Goal: Transaction & Acquisition: Purchase product/service

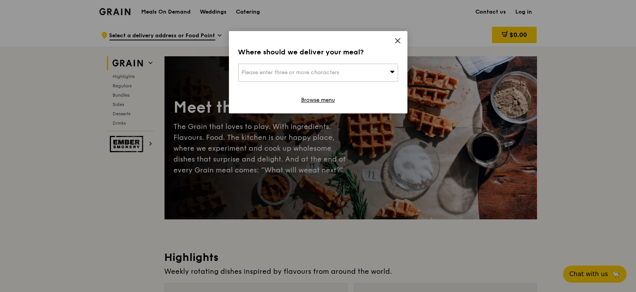
click at [398, 40] on icon at bounding box center [398, 40] width 5 height 5
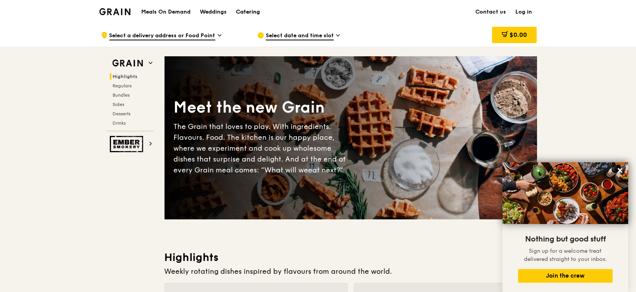
click at [247, 16] on div "Catering" at bounding box center [248, 11] width 24 height 23
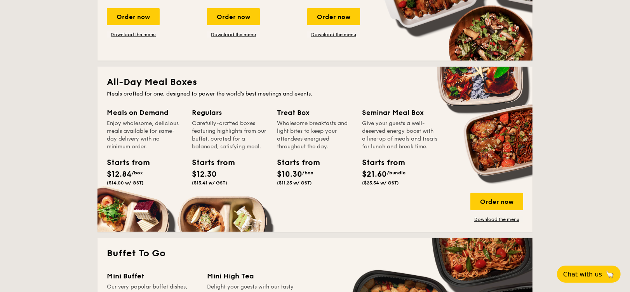
scroll to position [484, 0]
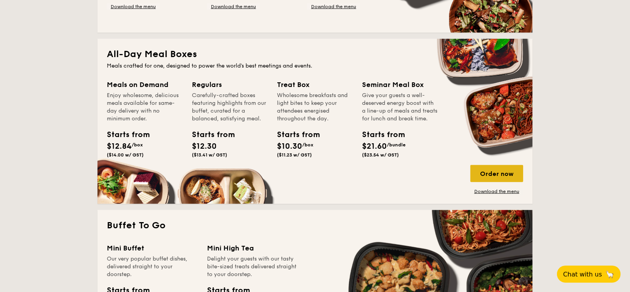
click at [504, 179] on div "Order now" at bounding box center [496, 173] width 53 height 17
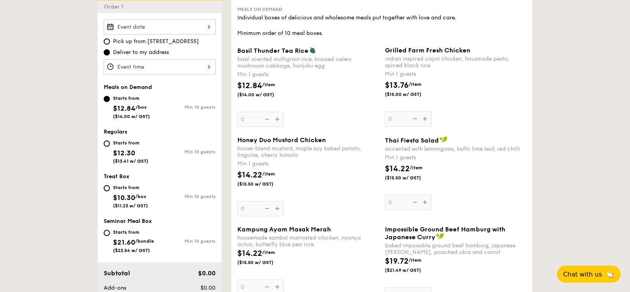
scroll to position [222, 0]
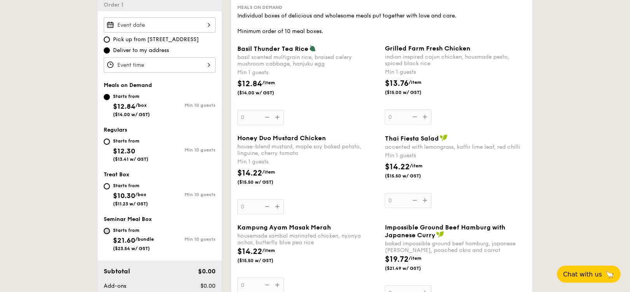
click at [106, 228] on input "Starts from $21.60 /bundle ($23.54 w/ GST) Min 10 guests" at bounding box center [107, 231] width 6 height 6
radio input "true"
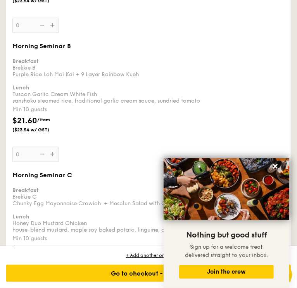
scroll to position [1792, 0]
